Goal: Task Accomplishment & Management: Manage account settings

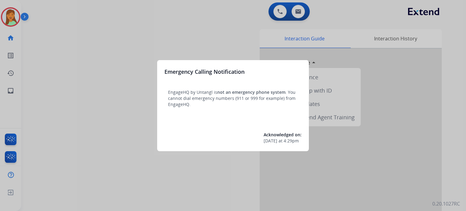
click at [56, 193] on div at bounding box center [233, 105] width 466 height 211
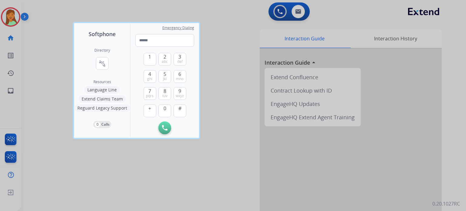
click at [56, 193] on div at bounding box center [233, 105] width 466 height 211
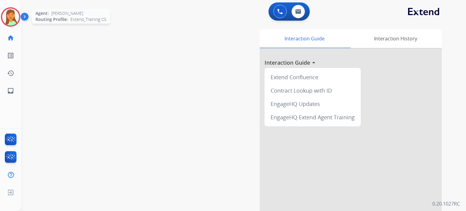
click at [13, 21] on img at bounding box center [10, 16] width 17 height 17
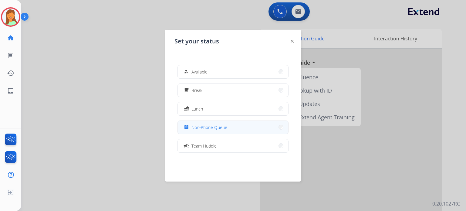
click at [208, 125] on span "Non-Phone Queue" at bounding box center [210, 127] width 36 height 6
